Goal: Find specific page/section: Find specific page/section

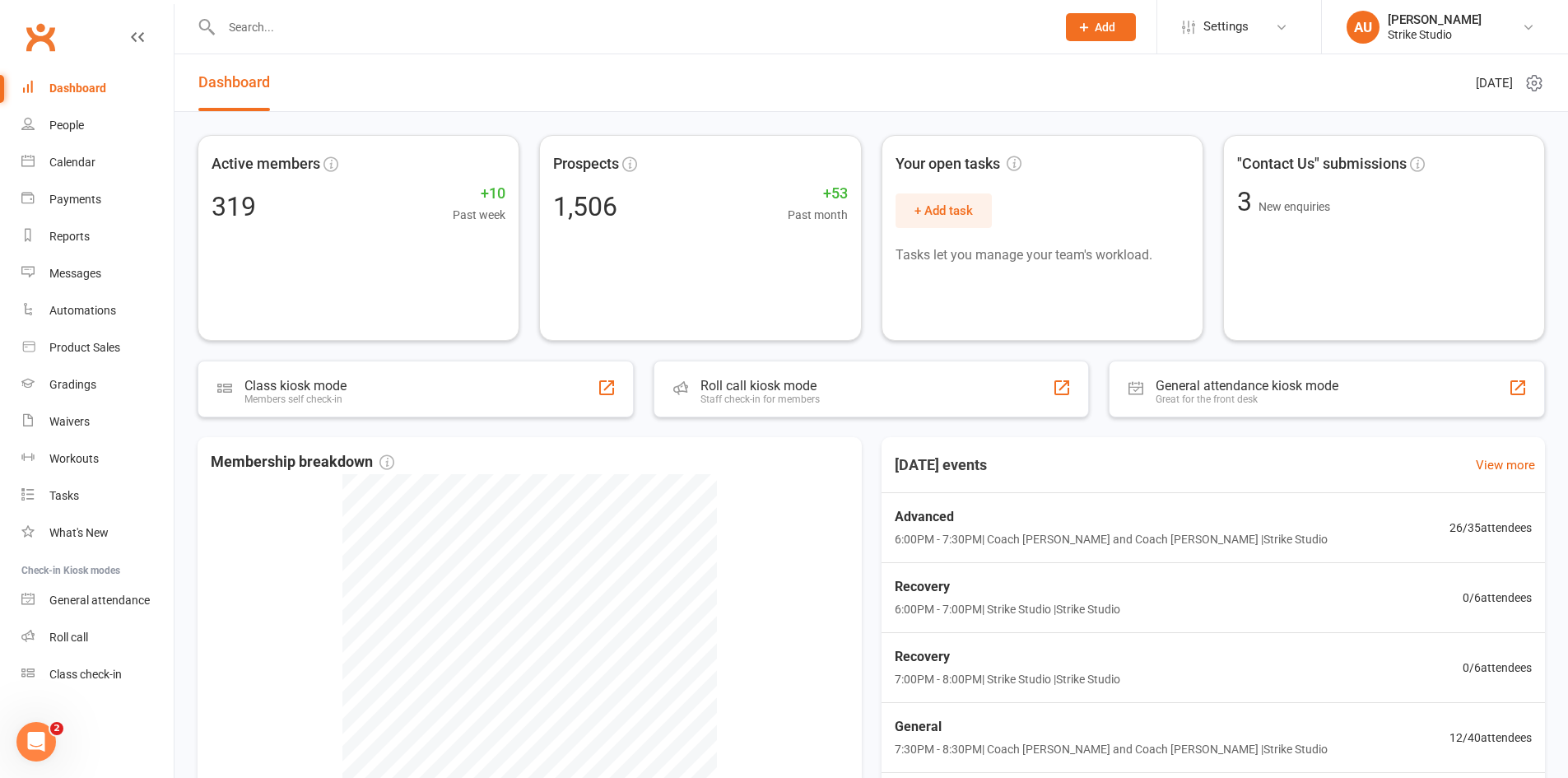
click at [489, 28] on input "text" at bounding box center [630, 27] width 828 height 23
type input "[PERSON_NAME]"
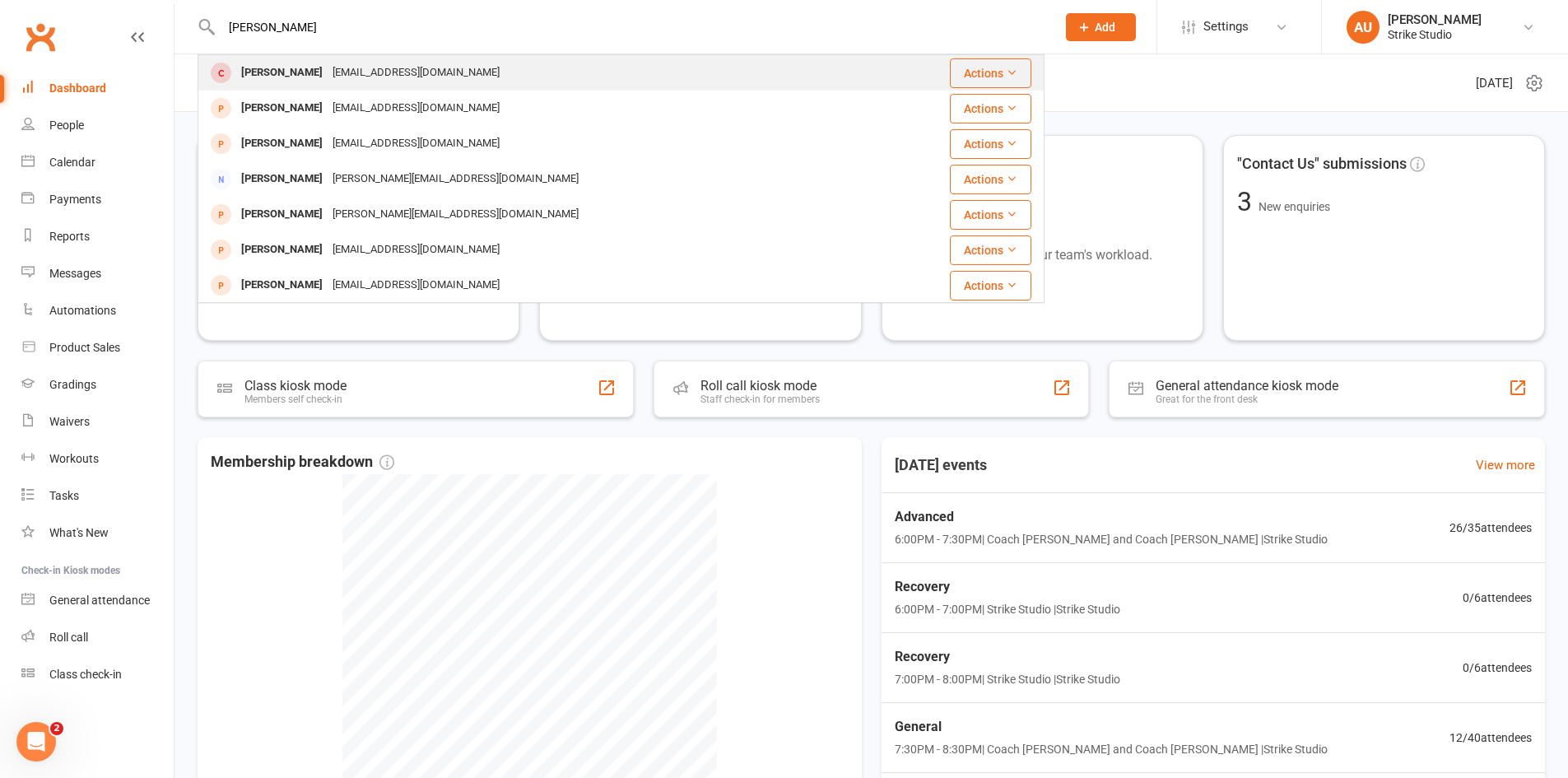
click at [499, 69] on div "[PERSON_NAME] [EMAIL_ADDRESS][DOMAIN_NAME]" at bounding box center [550, 73] width 702 height 34
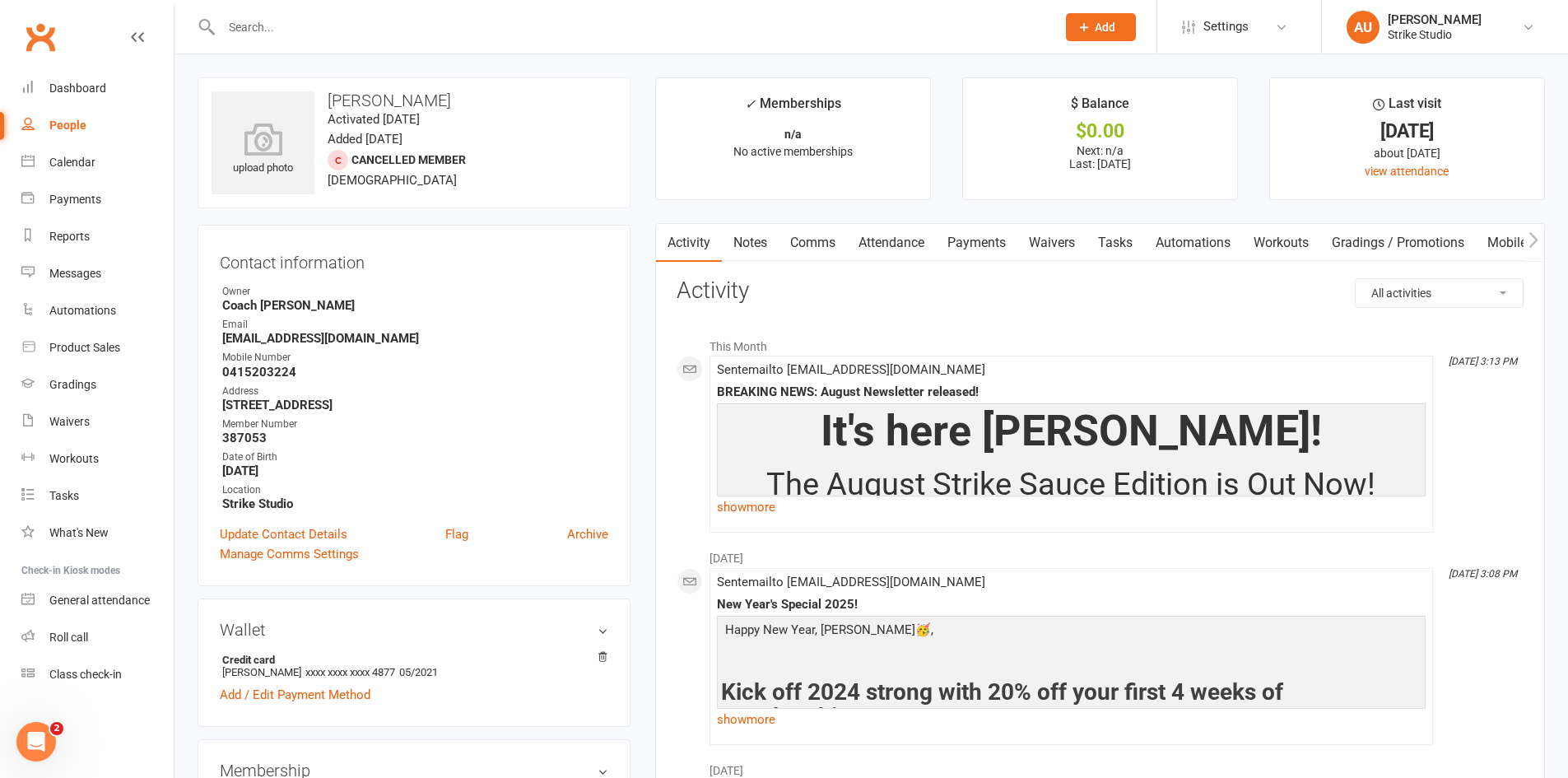
click at [44, 45] on link "Clubworx" at bounding box center [40, 37] width 41 height 41
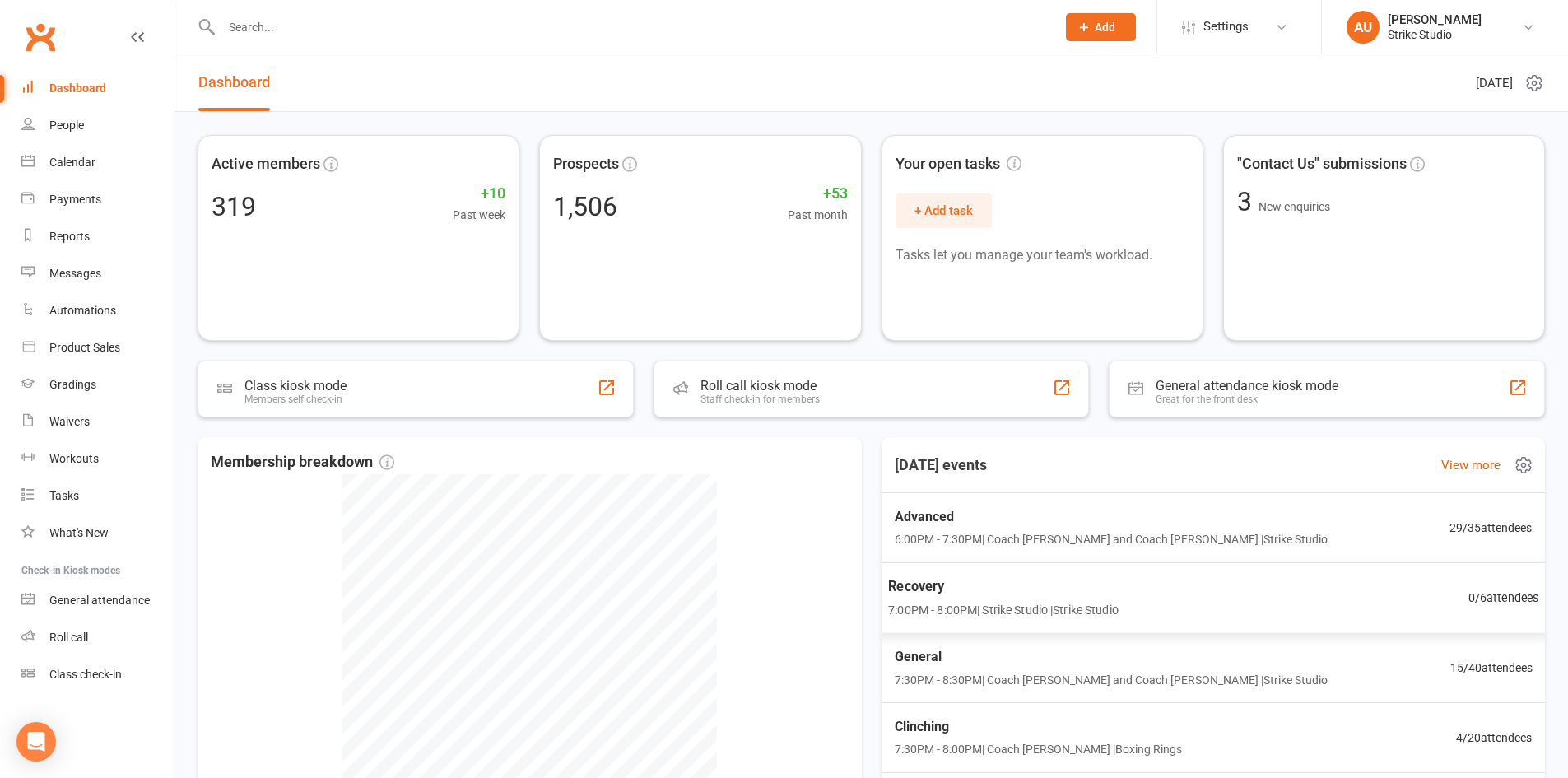
scroll to position [82, 0]
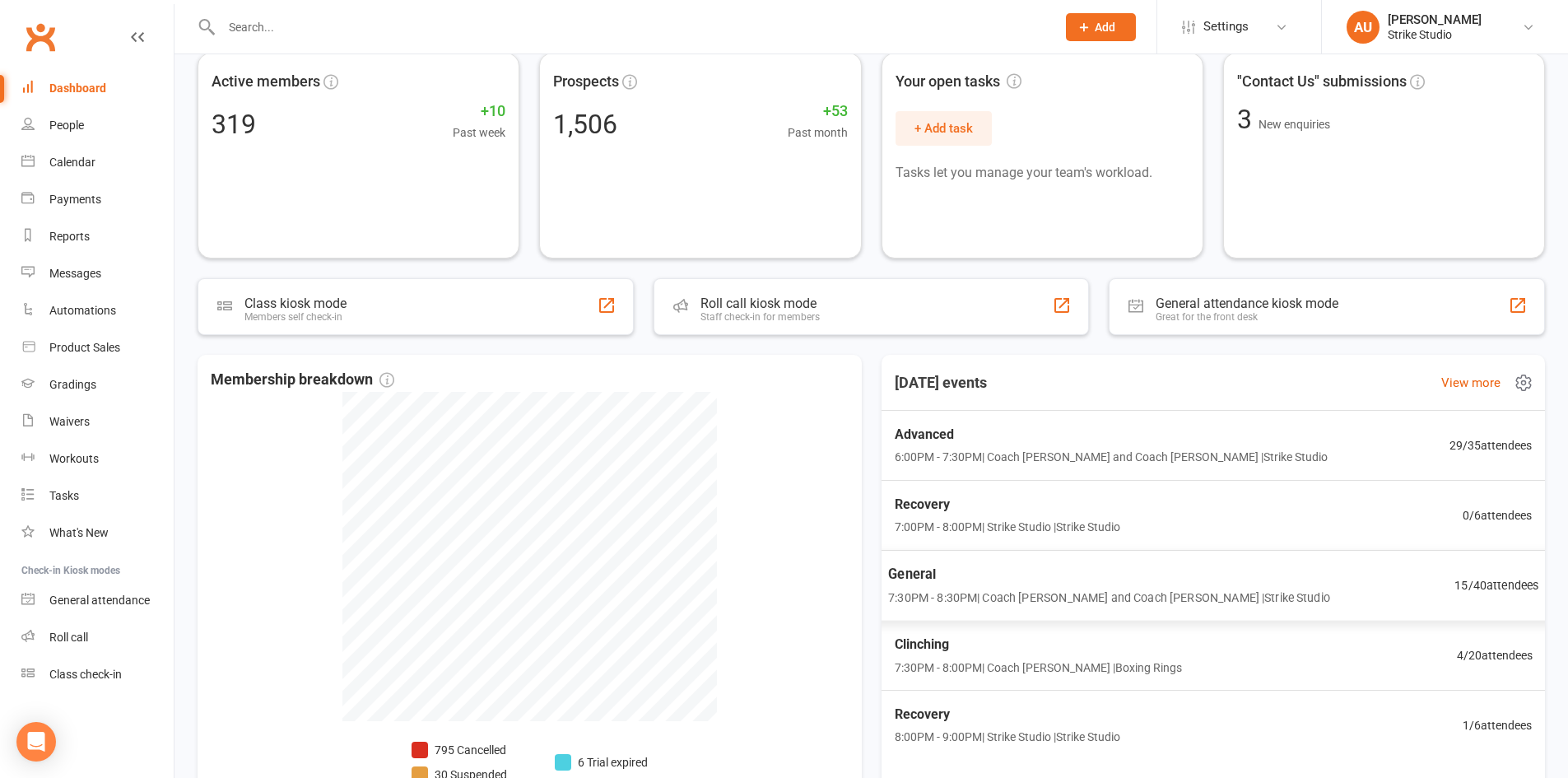
click at [1041, 581] on span "General" at bounding box center [1109, 574] width 442 height 21
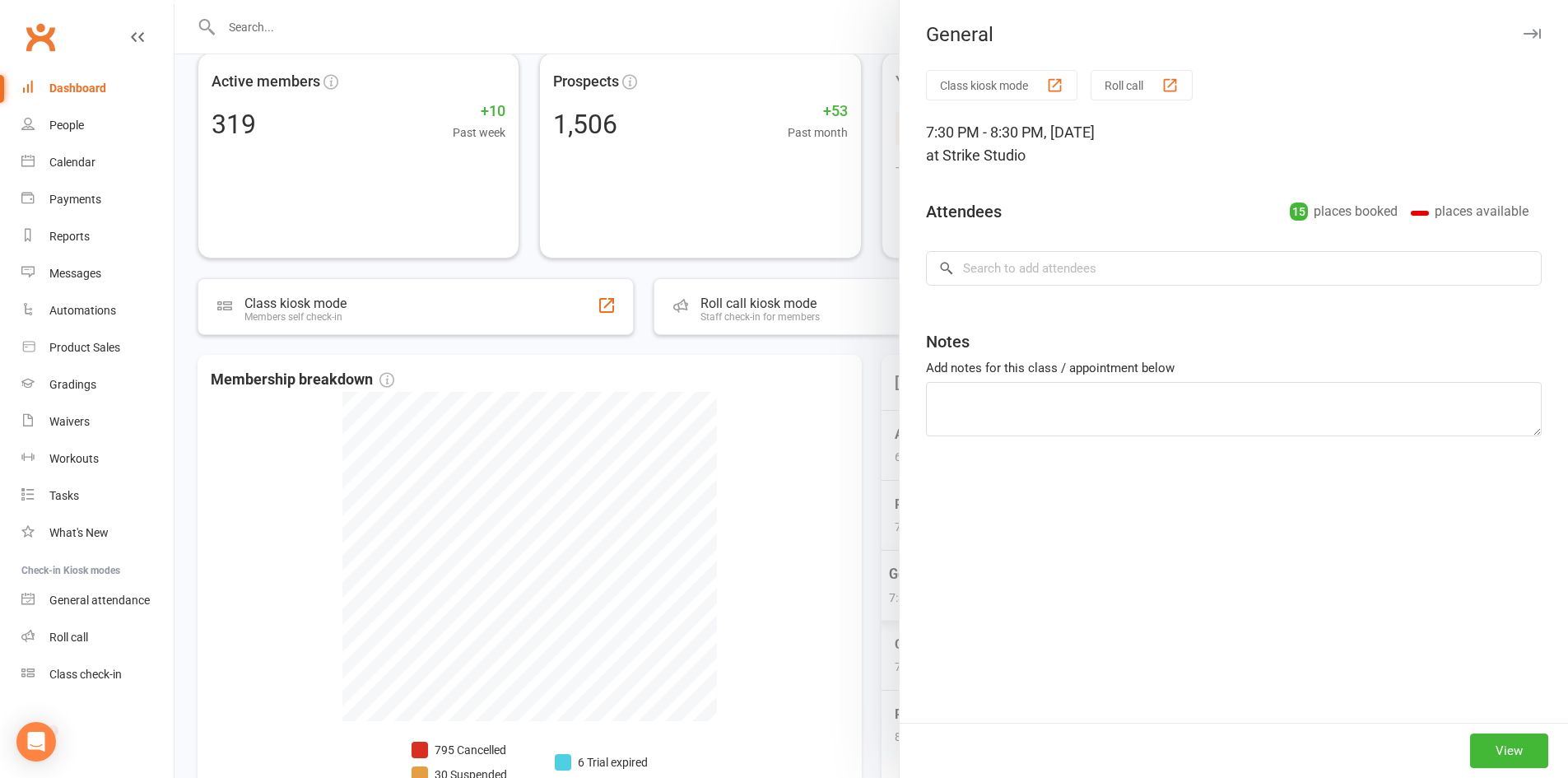
scroll to position [0, 0]
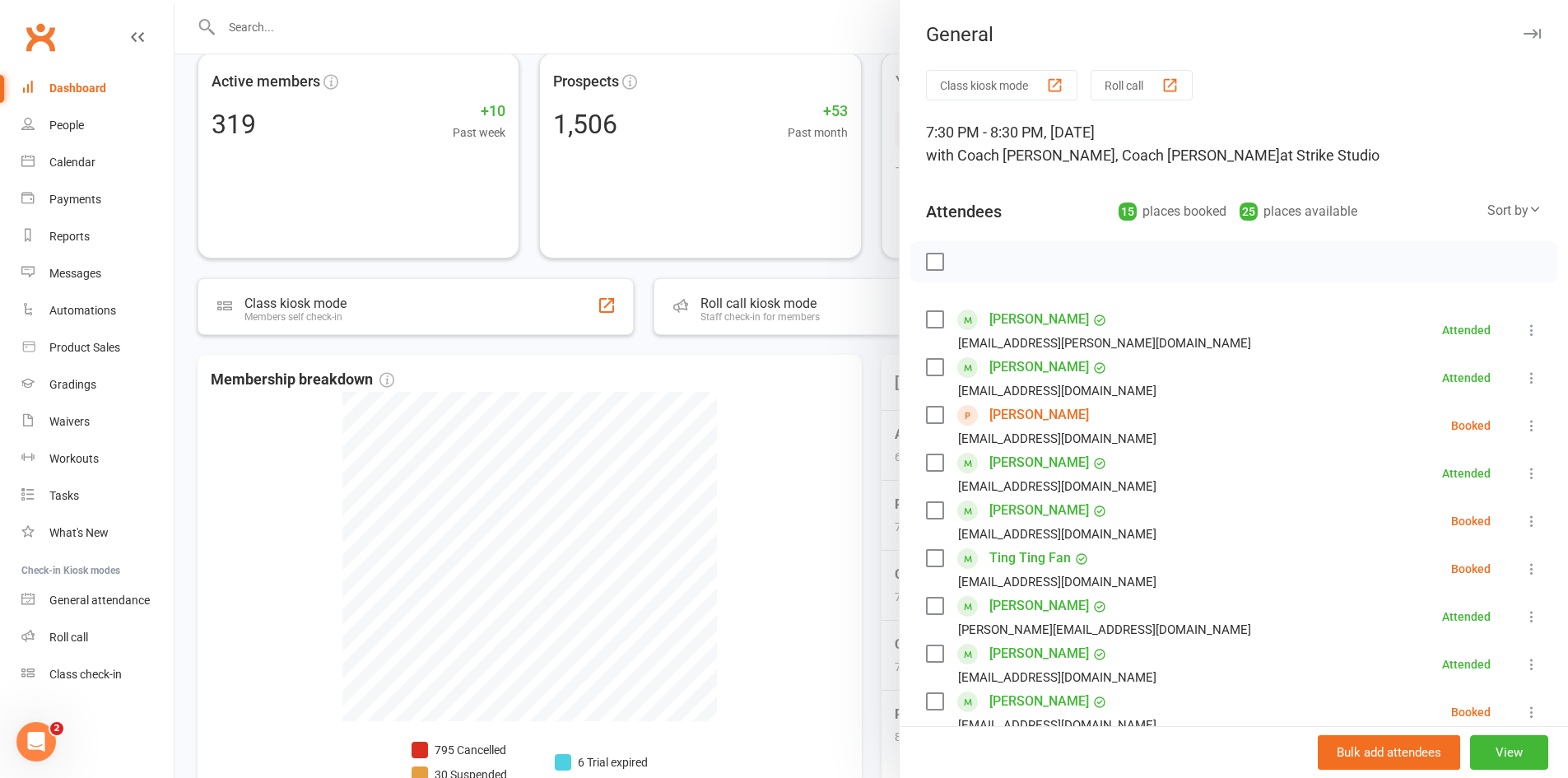
click at [1028, 419] on link "[PERSON_NAME]" at bounding box center [1039, 415] width 100 height 26
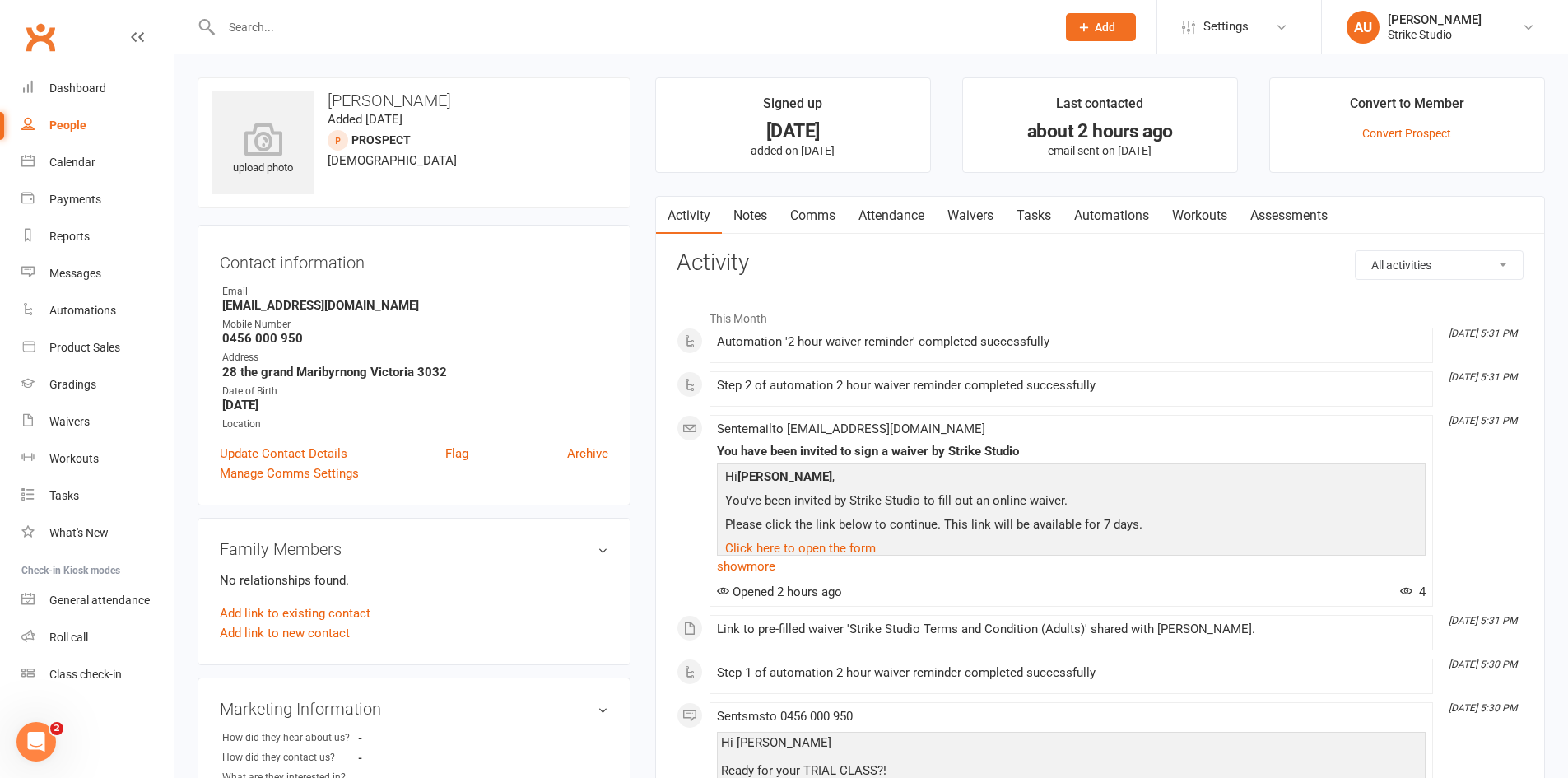
click at [990, 220] on link "Waivers" at bounding box center [971, 216] width 69 height 38
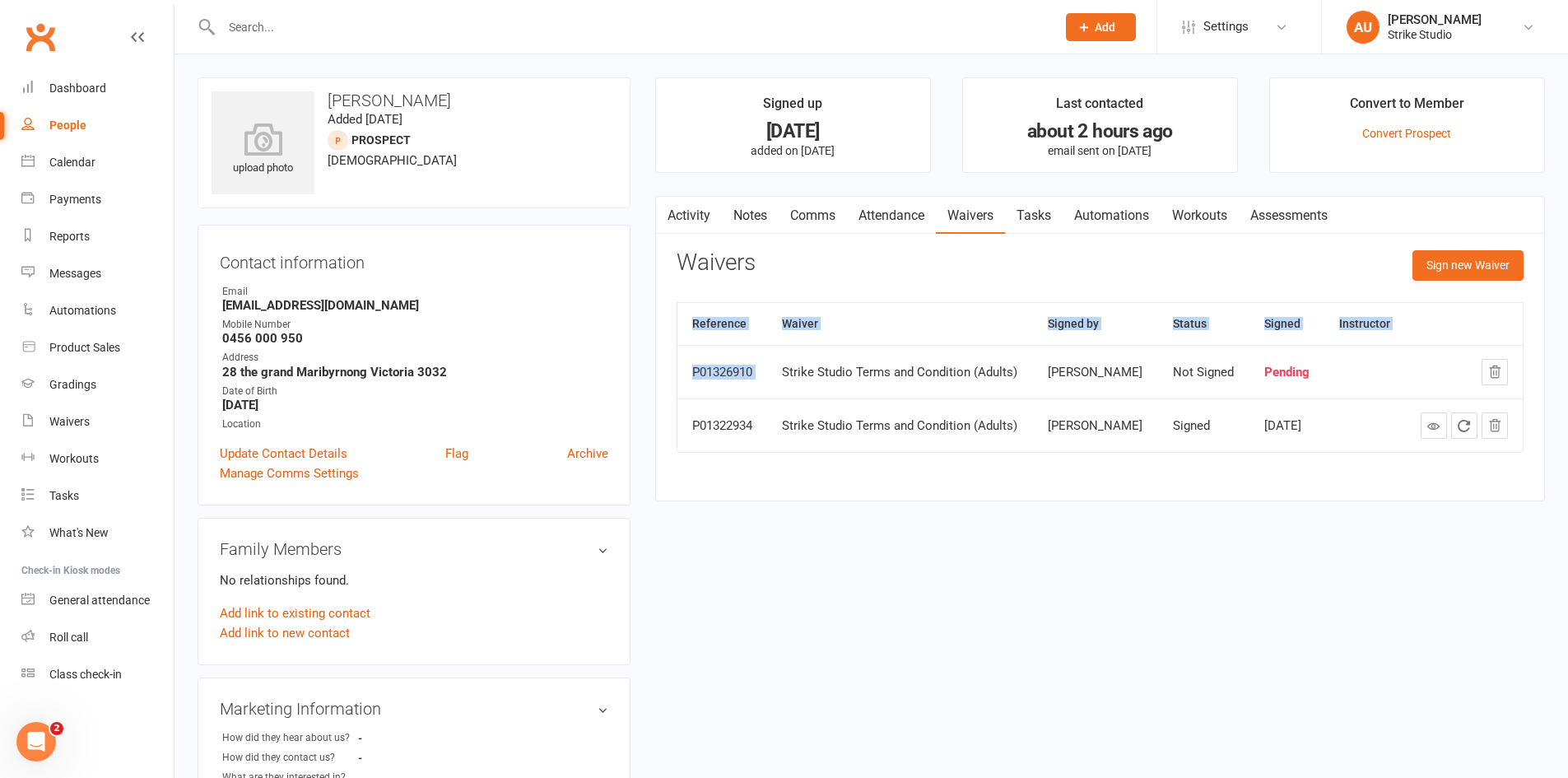
drag, startPoint x: 784, startPoint y: 376, endPoint x: 1327, endPoint y: 495, distance: 555.9
click at [1327, 495] on div "Activity Notes Comms Attendance Waivers Tasks Automations Workouts Assessments …" at bounding box center [1100, 349] width 890 height 307
click at [1357, 560] on div "upload photo Steve Bui Added 5 August, 2025 prospect 44 years old Contact infor…" at bounding box center [872, 716] width 1373 height 1277
click at [1149, 525] on div "upload photo Steve Bui Added 5 August, 2025 prospect 44 years old Contact infor…" at bounding box center [872, 716] width 1373 height 1277
